Goal: Task Accomplishment & Management: Manage account settings

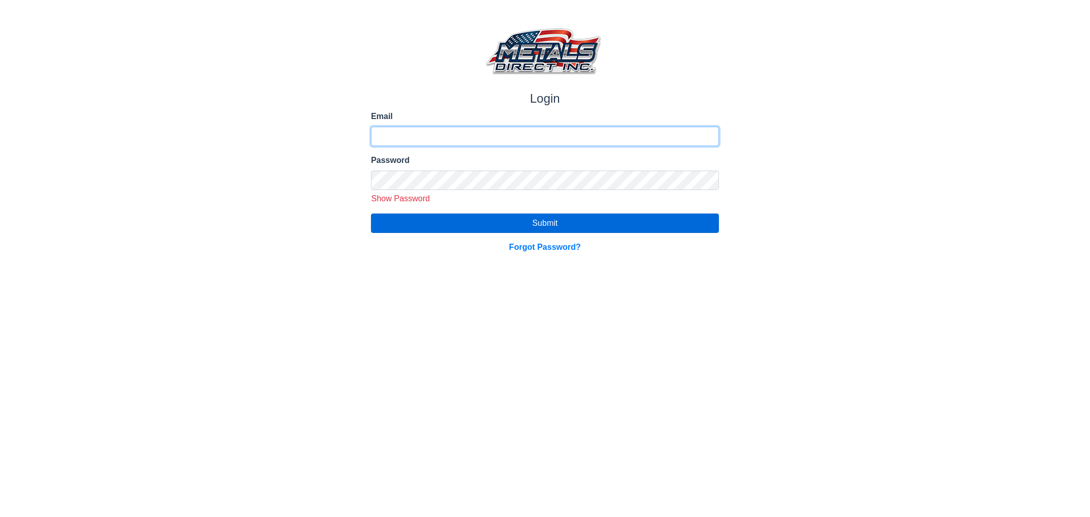
type input "**********"
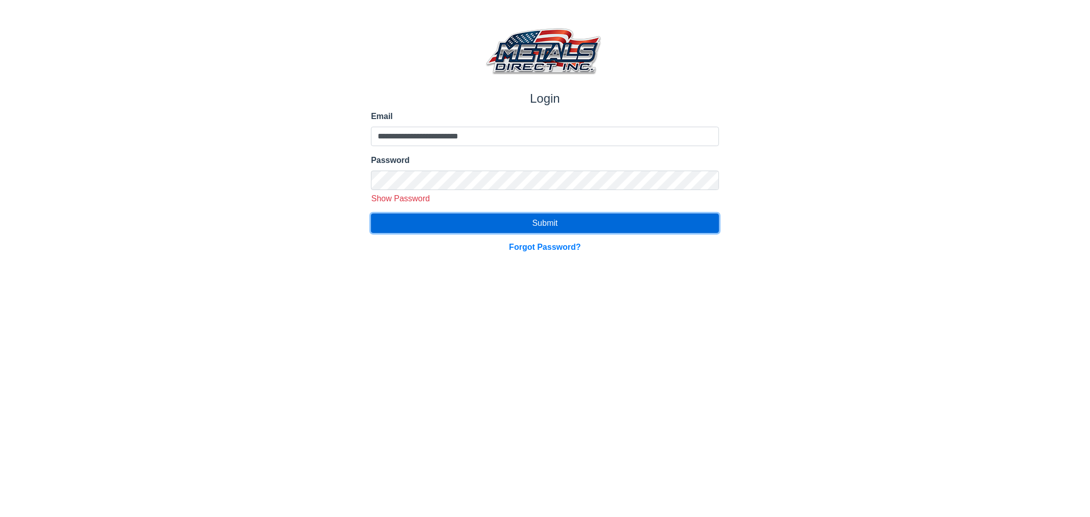
click at [450, 224] on button "Submit" at bounding box center [545, 223] width 348 height 19
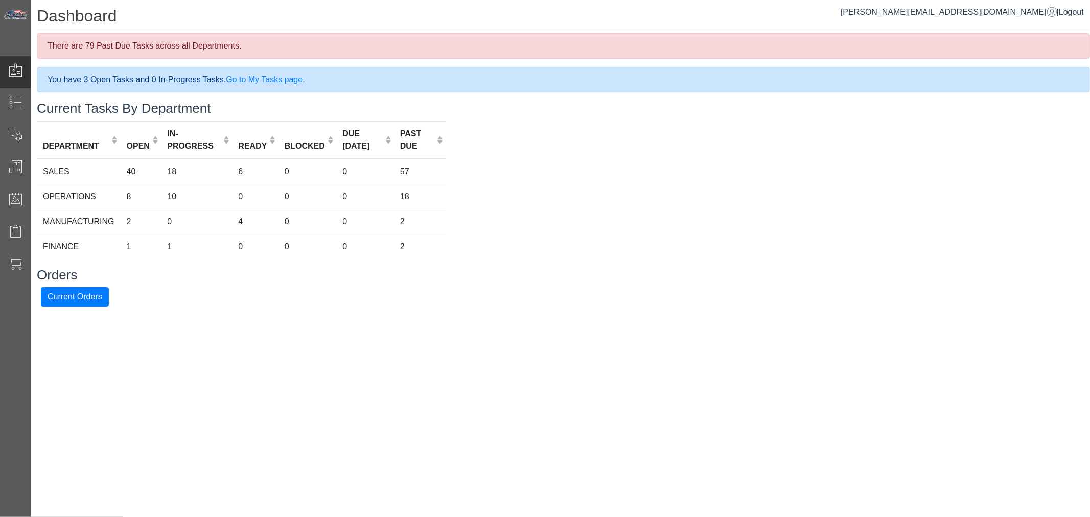
drag, startPoint x: 800, startPoint y: 181, endPoint x: 540, endPoint y: 184, distance: 260.2
click at [800, 177] on div "Dashboard There are 79 Past Due Tasks across all Departments. You have 3 Open T…" at bounding box center [560, 156] width 1059 height 313
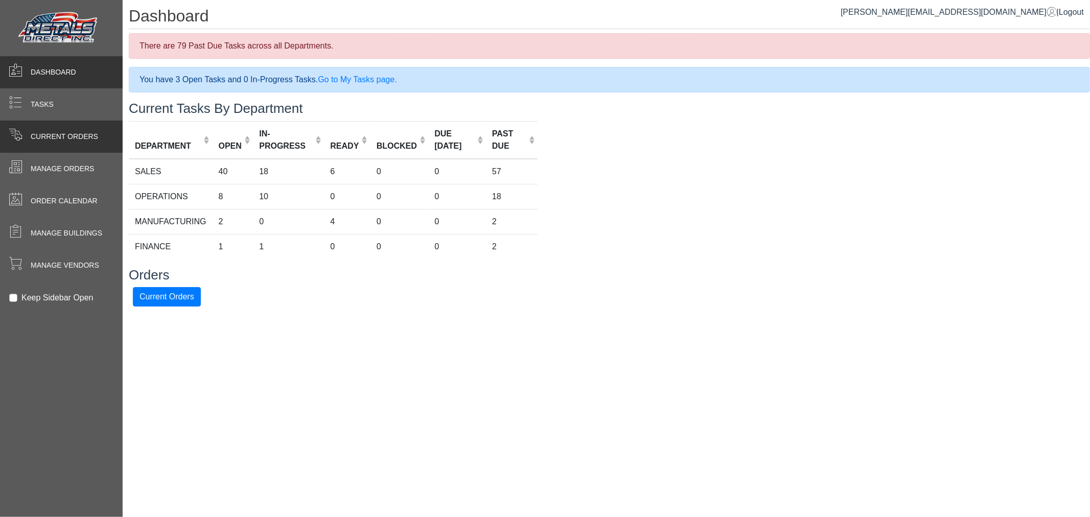
click at [42, 131] on span "Current Orders" at bounding box center [64, 136] width 67 height 11
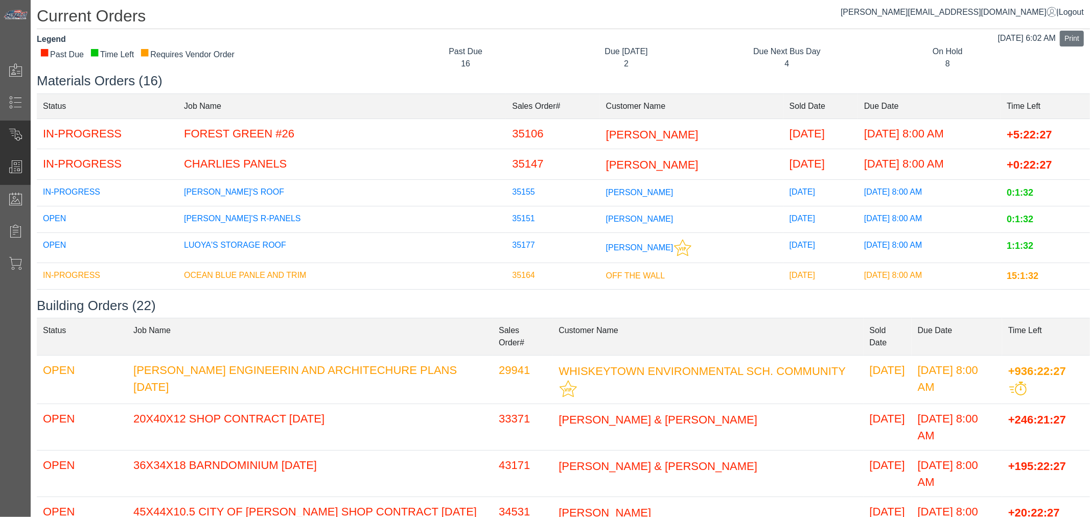
click at [24, 179] on div "Manage Orders" at bounding box center [61, 169] width 123 height 32
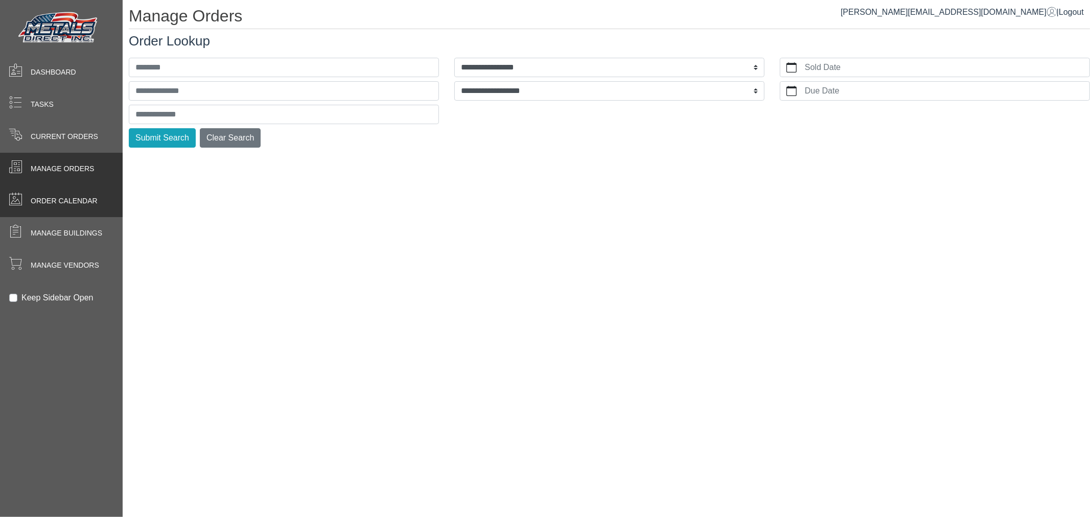
click at [29, 206] on span at bounding box center [15, 201] width 31 height 20
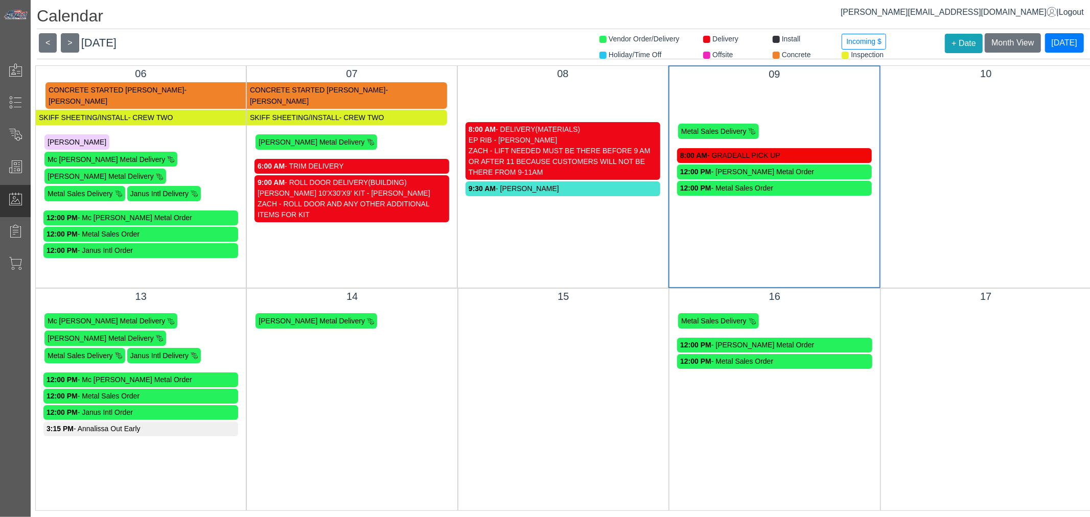
click at [786, 155] on div "8:00 AM - GRADEALL PICK UP" at bounding box center [774, 155] width 189 height 11
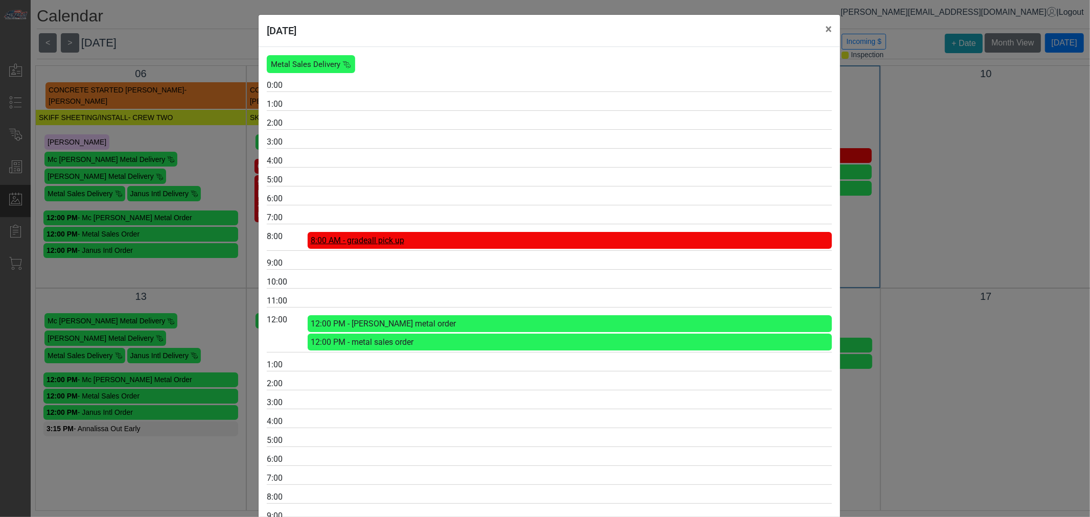
click at [392, 243] on span "8:00 AM - gradeall pick up" at bounding box center [358, 241] width 94 height 10
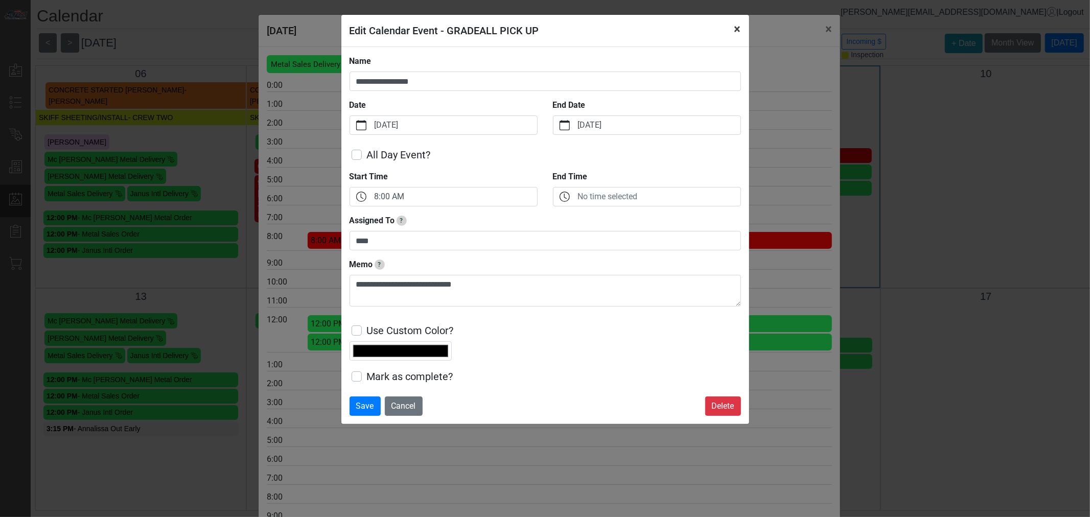
click at [731, 19] on button "×" at bounding box center [737, 29] width 23 height 29
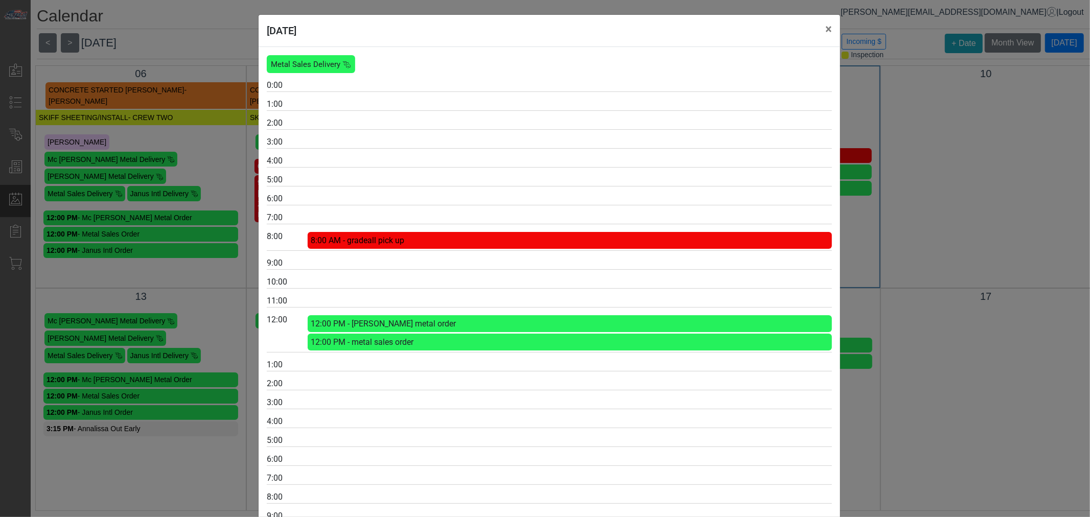
scroll to position [14, 0]
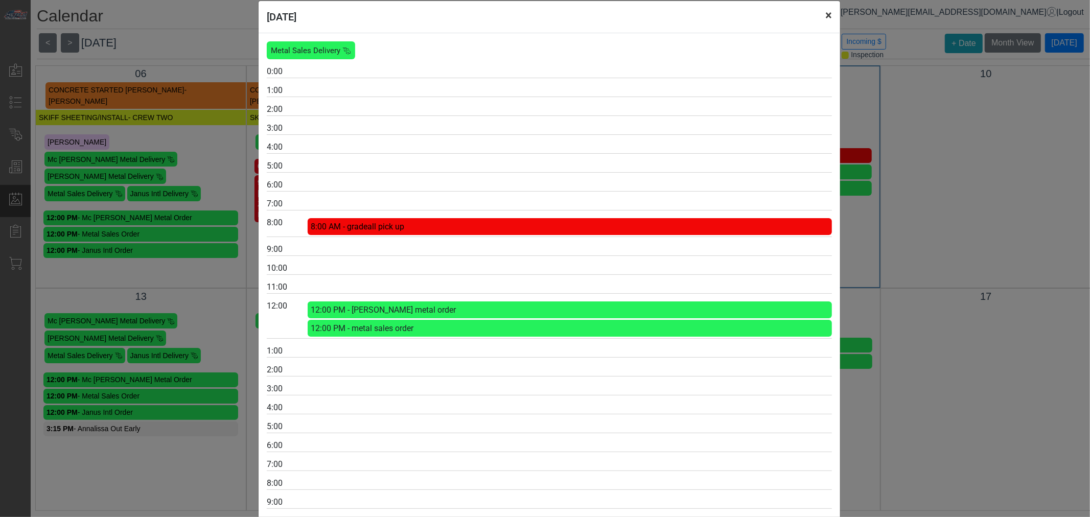
drag, startPoint x: 816, startPoint y: 20, endPoint x: 820, endPoint y: 28, distance: 8.0
click at [817, 20] on button "×" at bounding box center [828, 15] width 23 height 29
